Goal: Check status: Check status

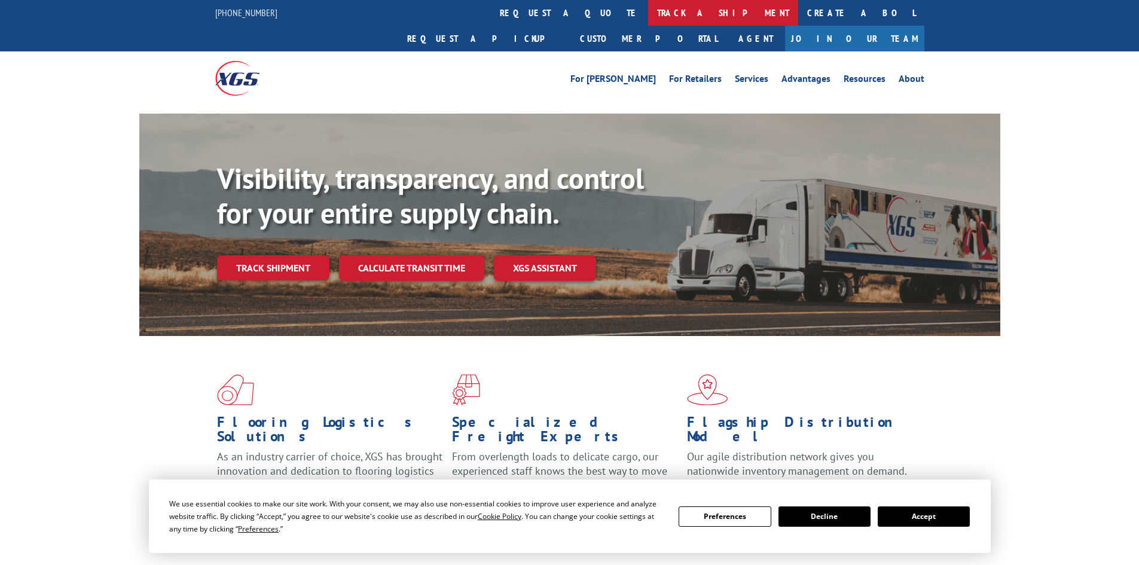
click at [648, 10] on link "track a shipment" at bounding box center [723, 13] width 150 height 26
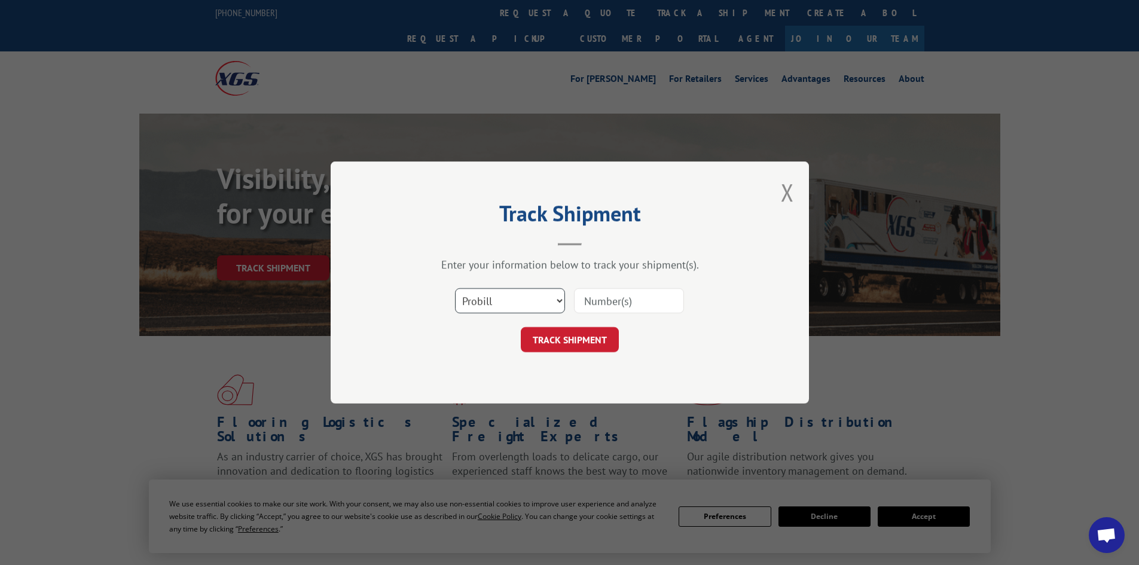
click at [487, 299] on select "Select category... Probill BOL PO" at bounding box center [510, 300] width 110 height 25
select select "bol"
click at [455, 288] on select "Select category... Probill BOL PO" at bounding box center [510, 300] width 110 height 25
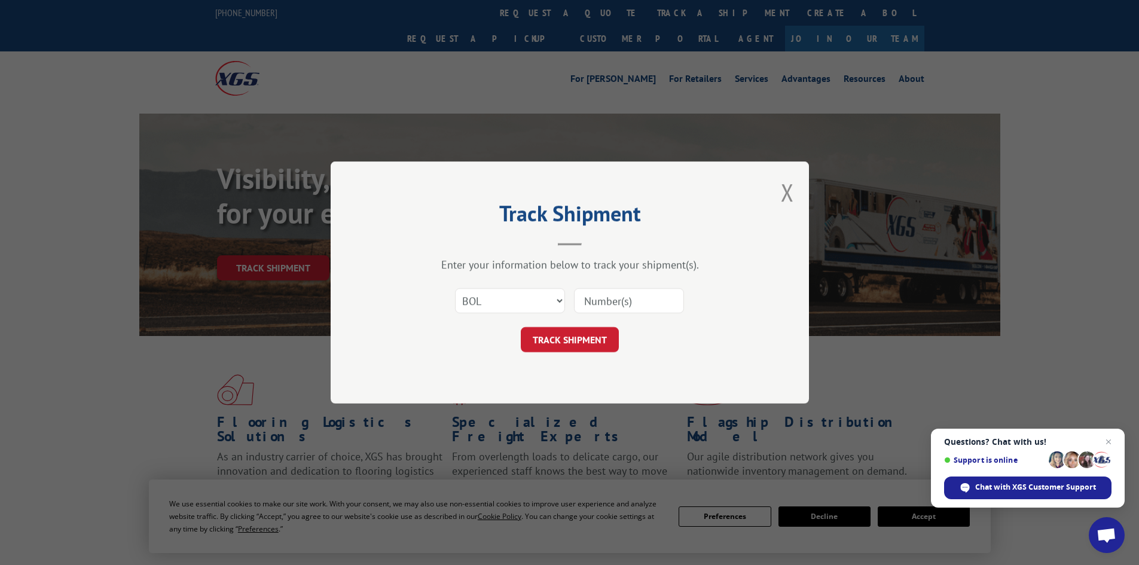
click at [601, 305] on input at bounding box center [629, 300] width 110 height 25
paste input "5458051"
type input "5458051"
click at [594, 340] on button "TRACK SHIPMENT" at bounding box center [570, 339] width 98 height 25
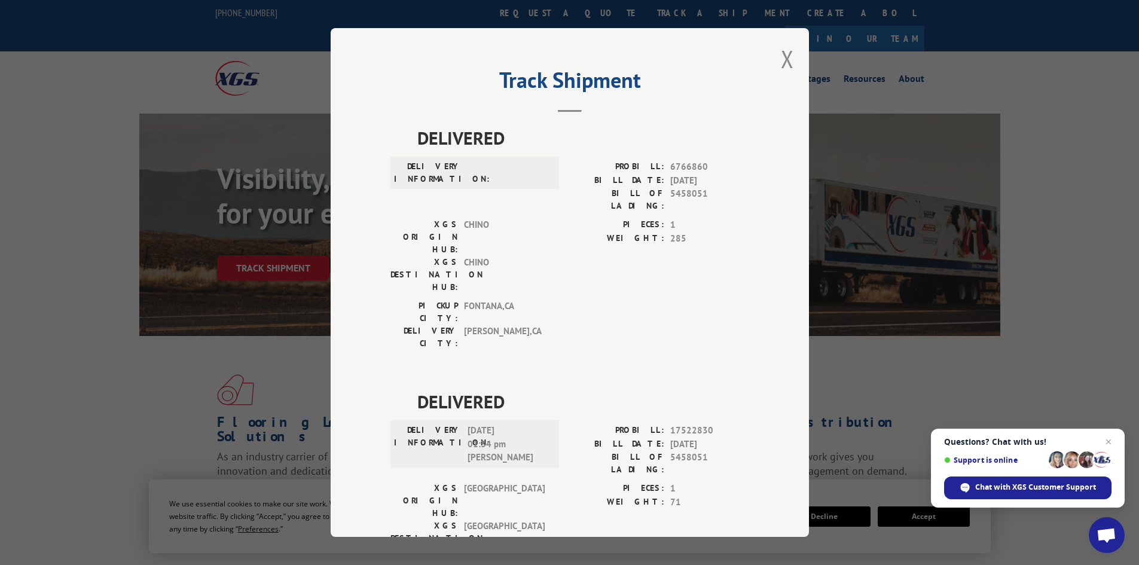
scroll to position [26, 0]
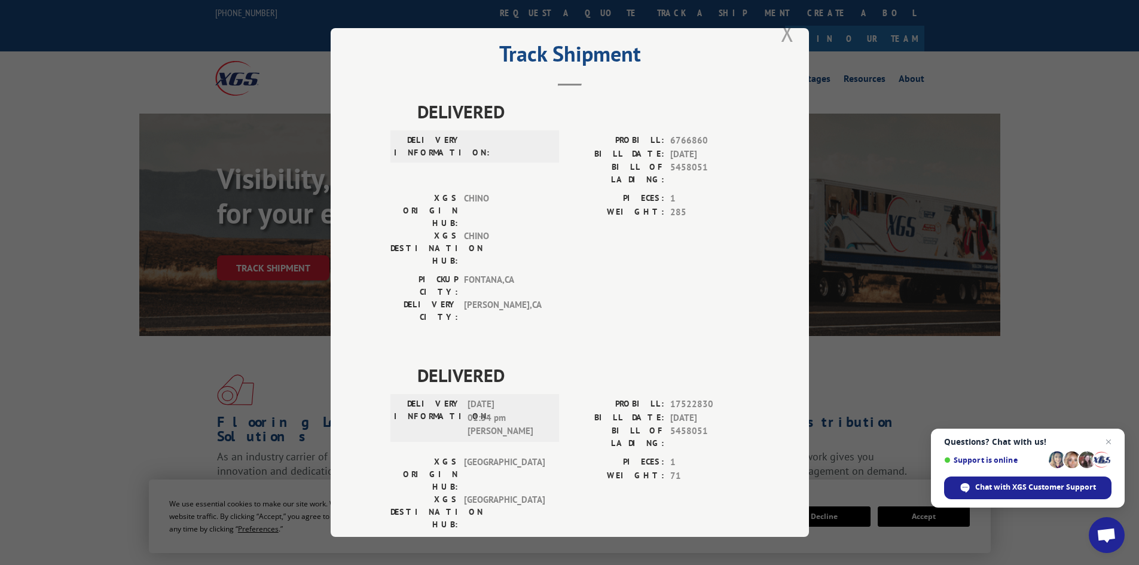
click at [784, 37] on button "Close modal" at bounding box center [787, 33] width 13 height 32
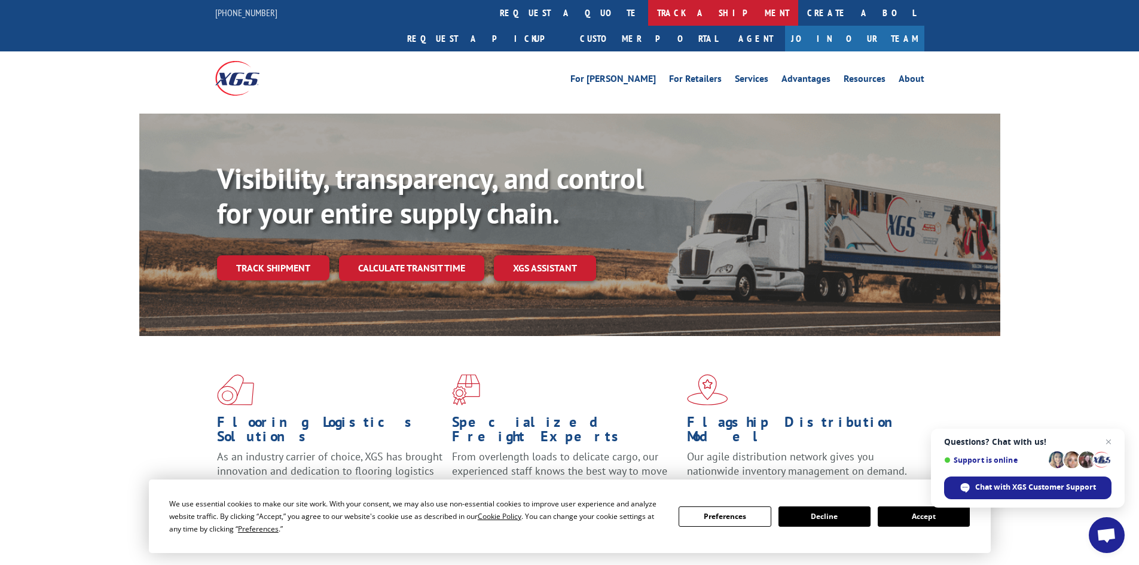
click at [648, 16] on link "track a shipment" at bounding box center [723, 13] width 150 height 26
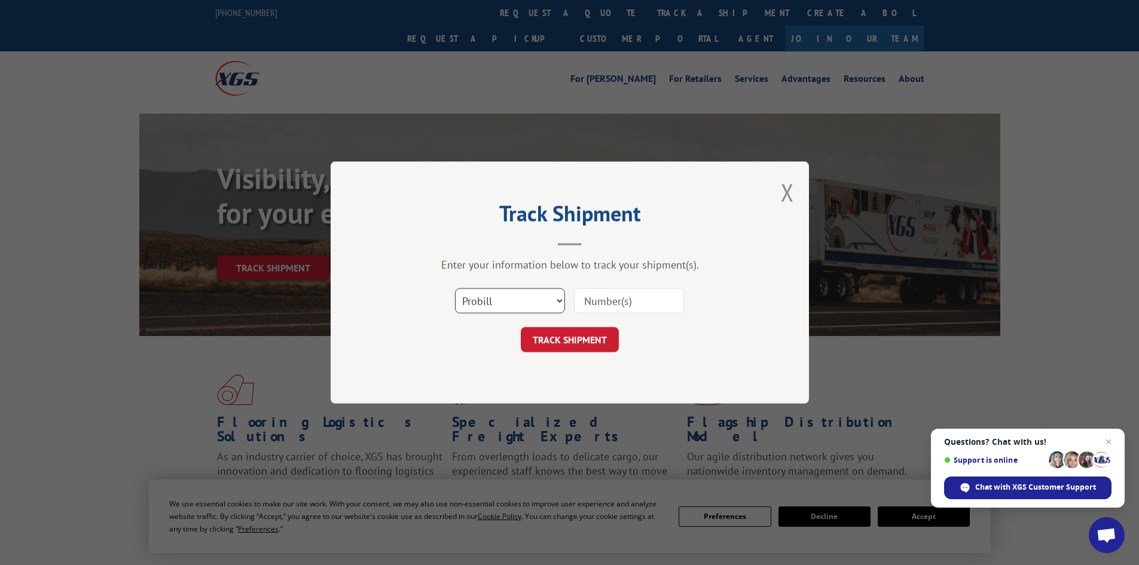
click at [536, 299] on select "Select category... Probill BOL PO" at bounding box center [510, 300] width 110 height 25
select select "po"
click at [455, 288] on select "Select category... Probill BOL PO" at bounding box center [510, 300] width 110 height 25
click at [619, 304] on input at bounding box center [629, 300] width 110 height 25
type input "20508771"
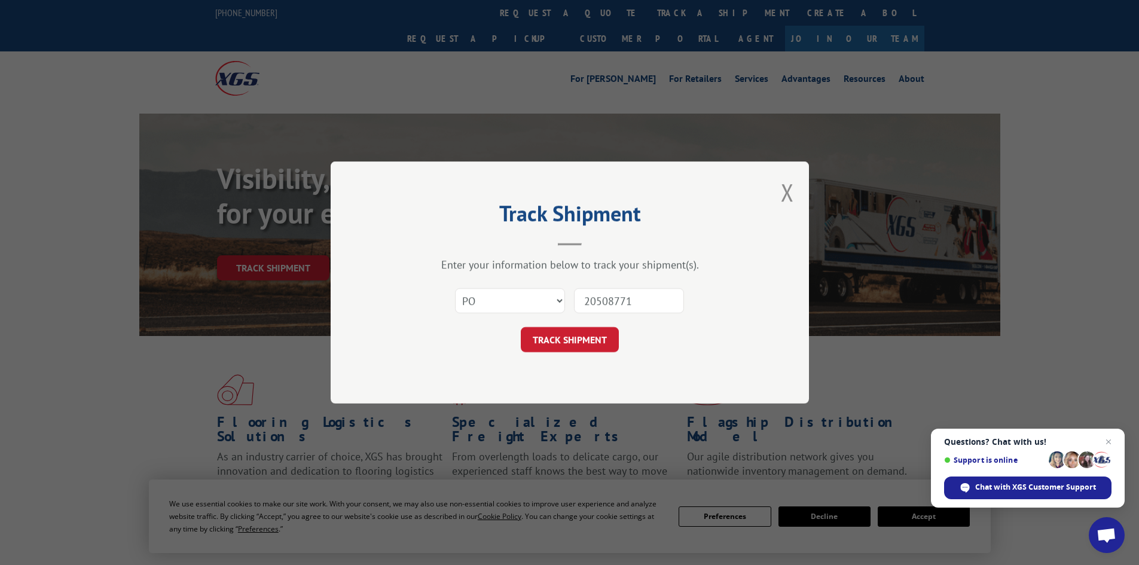
click button "TRACK SHIPMENT" at bounding box center [570, 339] width 98 height 25
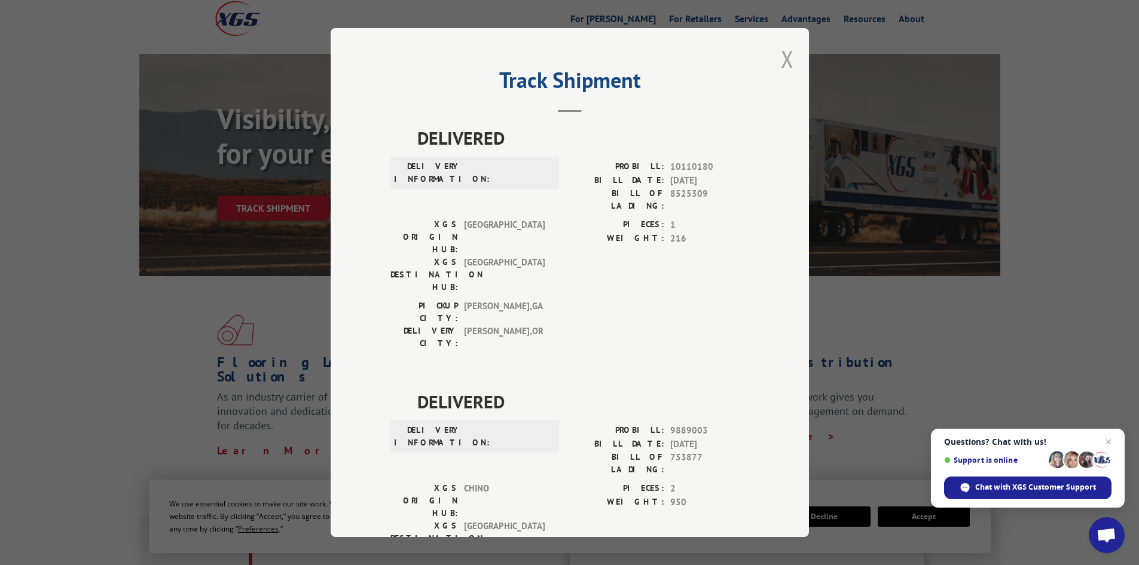
click at [782, 56] on button "Close modal" at bounding box center [787, 59] width 13 height 32
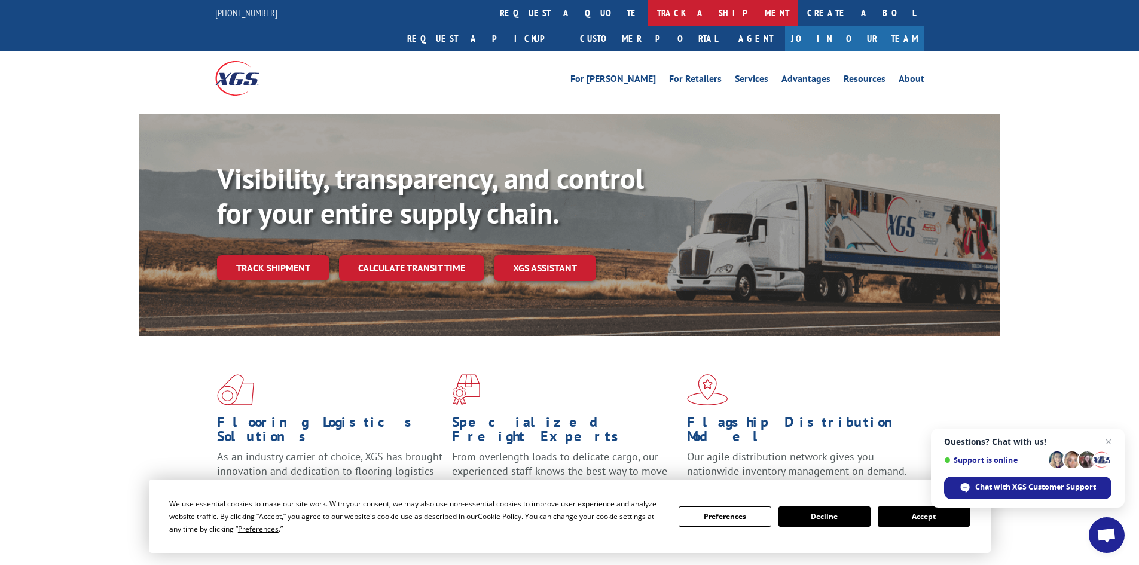
click at [648, 18] on link "track a shipment" at bounding box center [723, 13] width 150 height 26
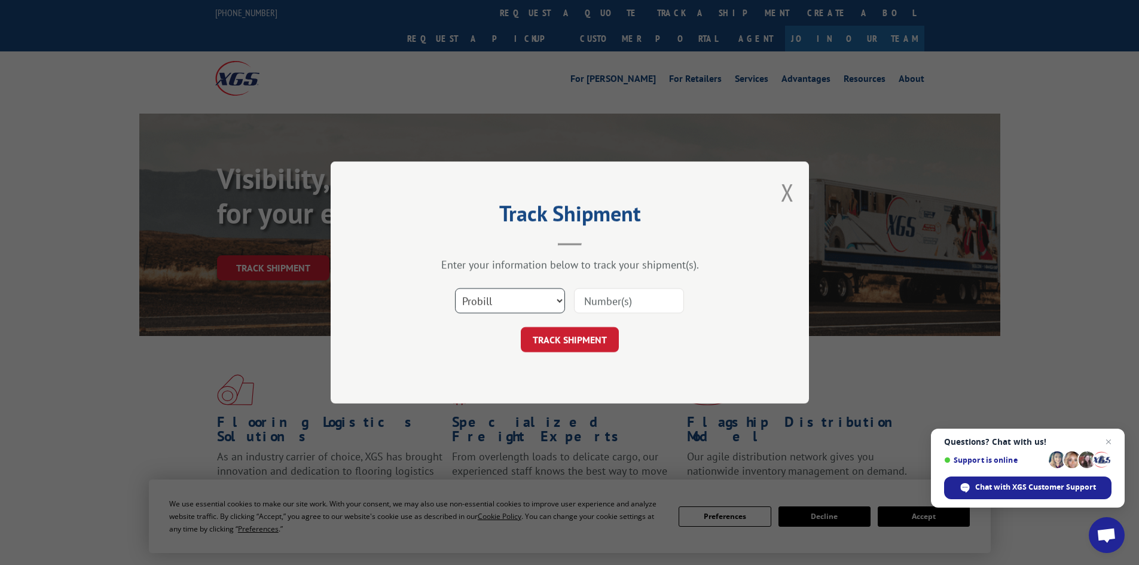
click at [494, 304] on select "Select category... Probill BOL PO" at bounding box center [510, 300] width 110 height 25
select select "bol"
click at [455, 288] on select "Select category... Probill BOL PO" at bounding box center [510, 300] width 110 height 25
click at [611, 295] on input at bounding box center [629, 300] width 110 height 25
paste input "475456"
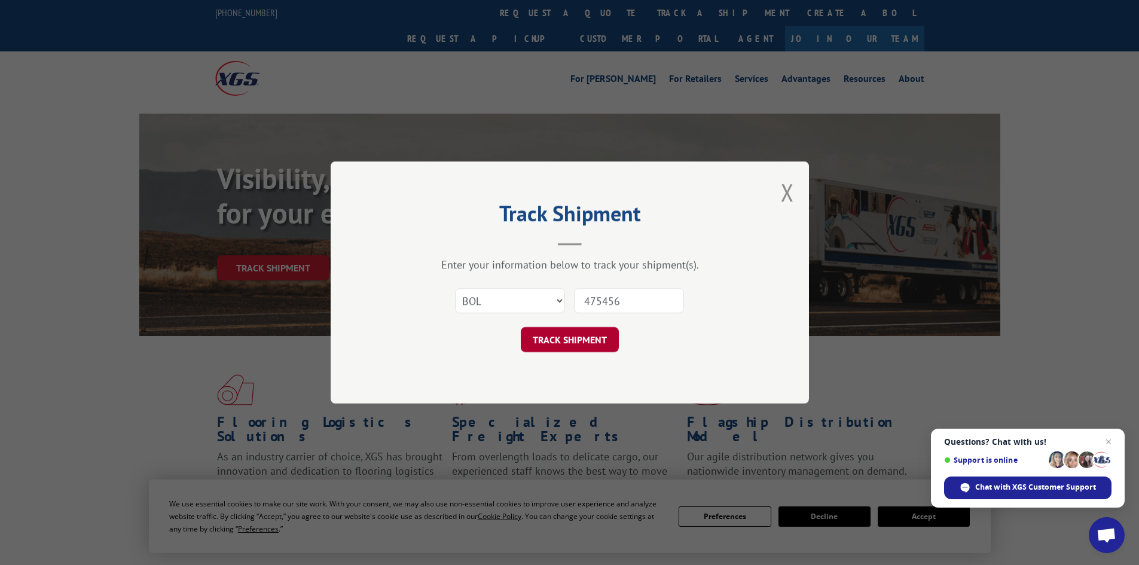
type input "475456"
click at [594, 331] on button "TRACK SHIPMENT" at bounding box center [570, 339] width 98 height 25
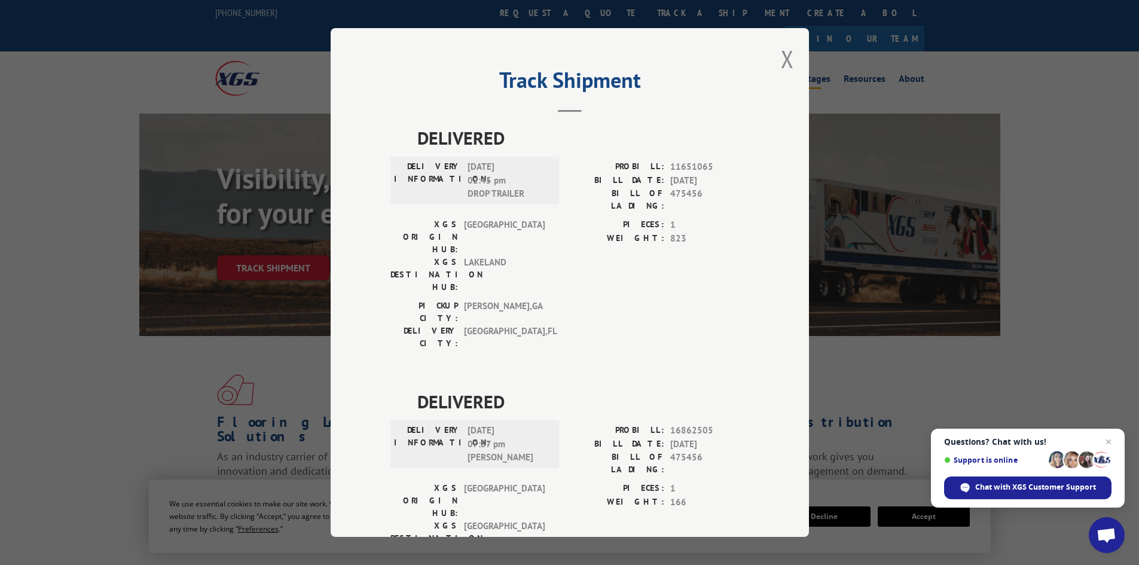
click at [782, 60] on button "Close modal" at bounding box center [787, 59] width 13 height 32
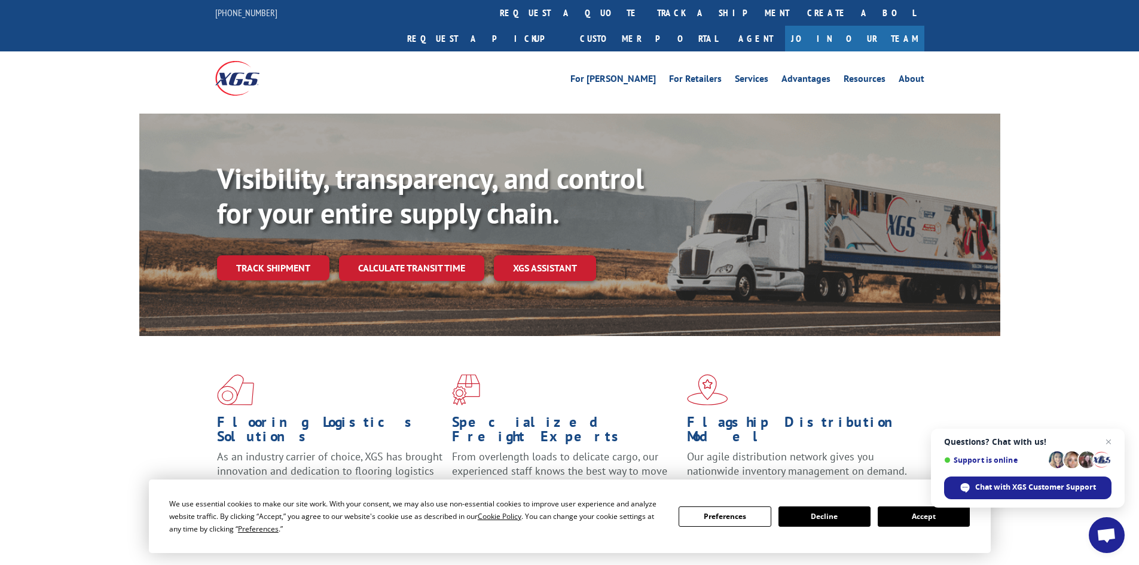
click at [648, 16] on link "track a shipment" at bounding box center [723, 13] width 150 height 26
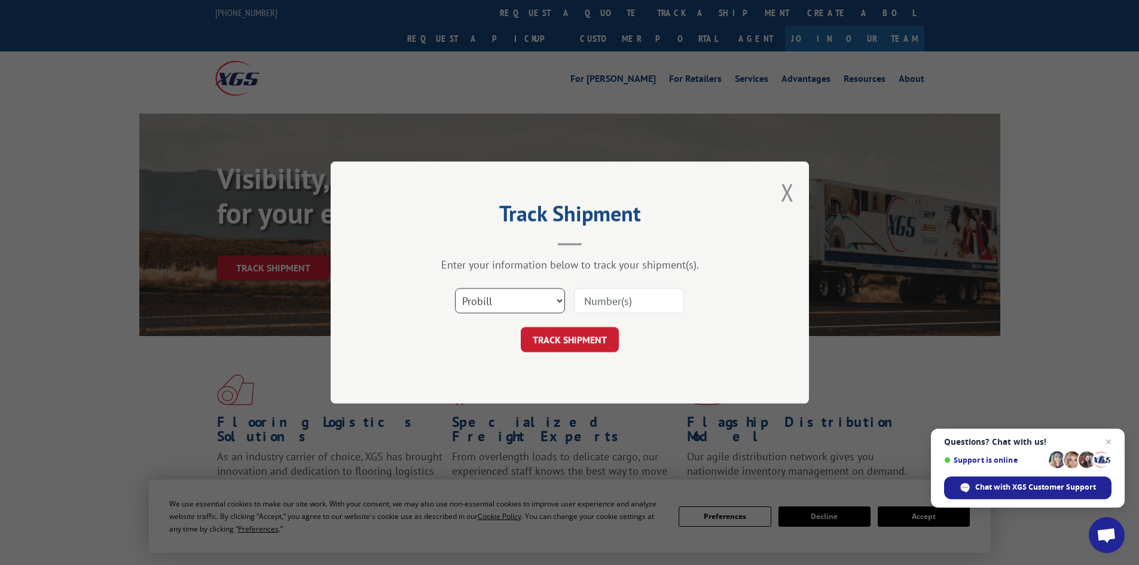
drag, startPoint x: 499, startPoint y: 304, endPoint x: 493, endPoint y: 293, distance: 12.6
click at [493, 296] on select "Select category... Probill BOL PO" at bounding box center [510, 300] width 110 height 25
select select "bol"
click at [455, 288] on select "Select category... Probill BOL PO" at bounding box center [510, 300] width 110 height 25
click at [603, 302] on input at bounding box center [629, 300] width 110 height 25
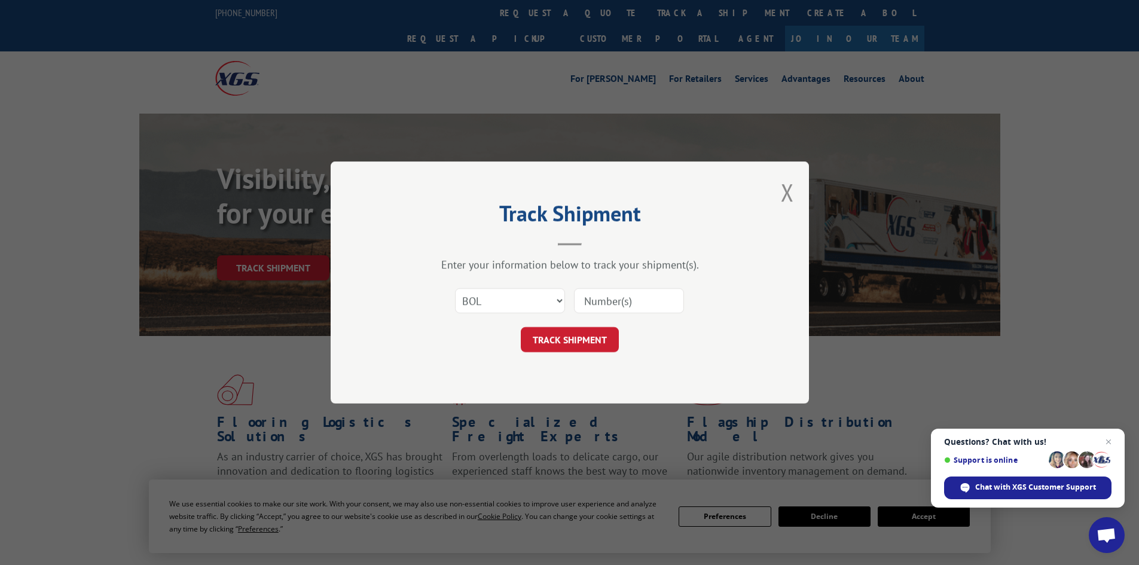
paste input "7052176"
type input "7052176"
click at [589, 331] on button "TRACK SHIPMENT" at bounding box center [570, 339] width 98 height 25
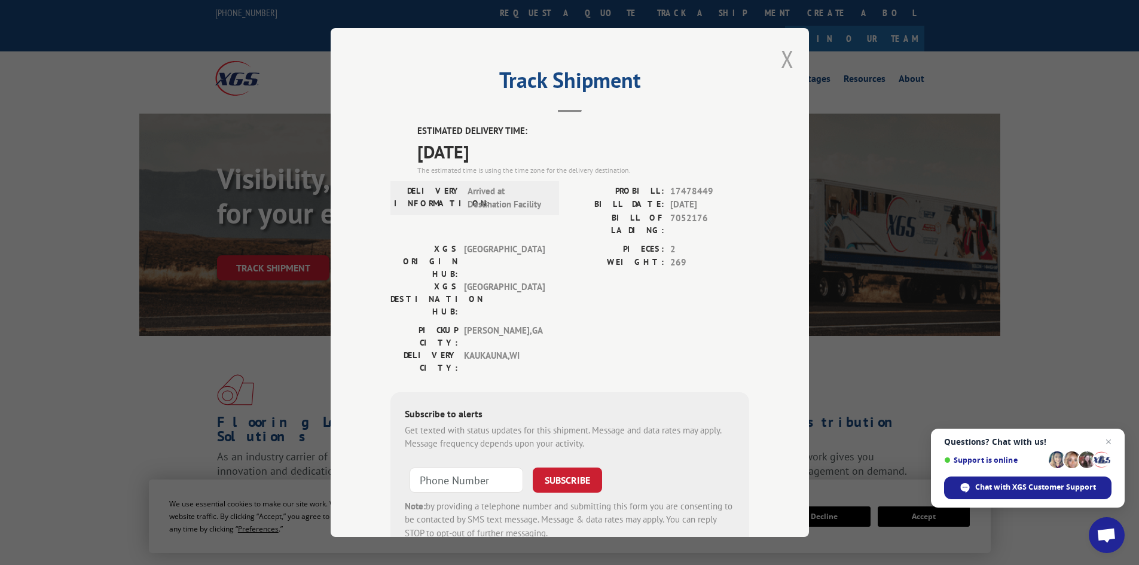
click at [781, 59] on button "Close modal" at bounding box center [787, 59] width 13 height 32
